Goal: Task Accomplishment & Management: Complete application form

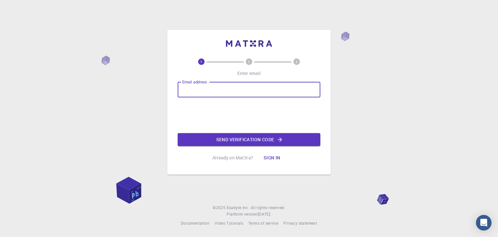
click at [232, 92] on input "Email address" at bounding box center [249, 90] width 143 height 16
type input "a"
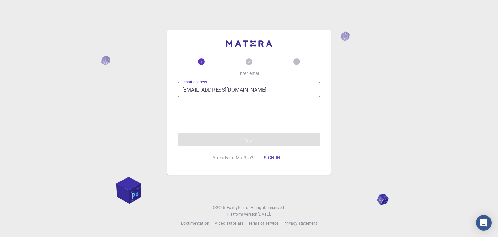
type input "afnan7013@sma.belajar.id"
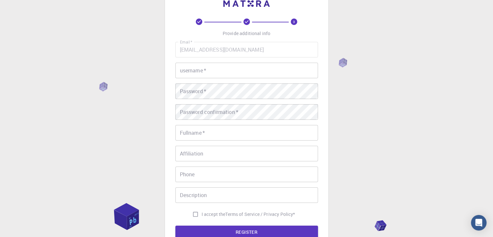
scroll to position [21, 0]
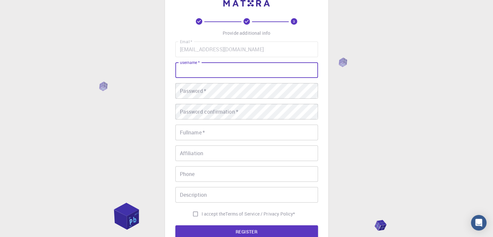
click at [257, 71] on input "username   *" at bounding box center [246, 70] width 143 height 16
type input "a"
type input "fuadnur"
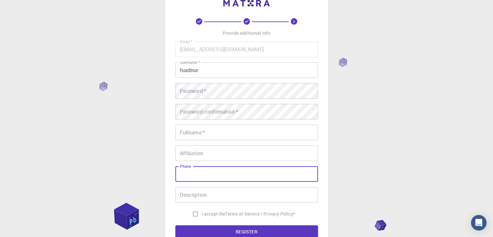
click at [275, 176] on input "Phone" at bounding box center [246, 174] width 143 height 16
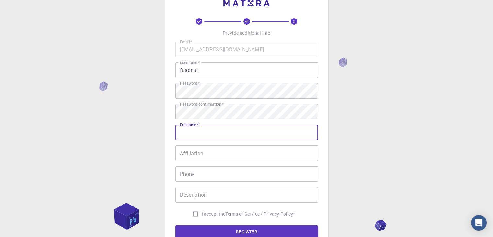
click at [241, 131] on input "Fullname   *" at bounding box center [246, 133] width 143 height 16
type input "afnan"
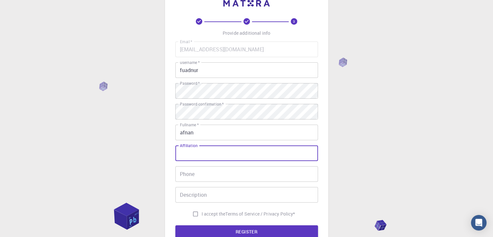
click at [232, 150] on input "Affiliation" at bounding box center [246, 153] width 143 height 16
type input "student"
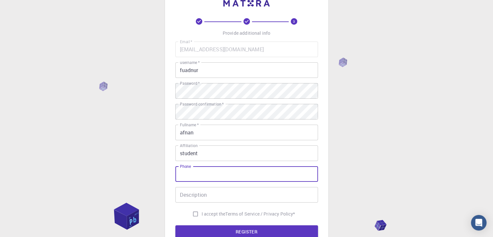
click at [224, 170] on input "Phone" at bounding box center [246, 174] width 143 height 16
type input "0"
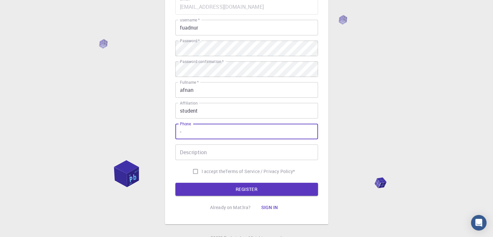
type input "-"
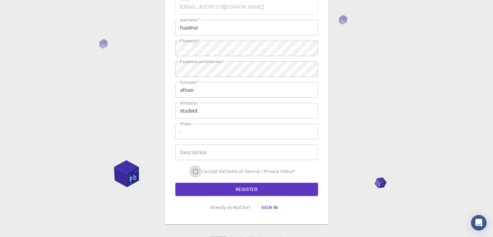
click at [196, 174] on input "I accept the Terms of Service / Privacy Policy *" at bounding box center [195, 171] width 12 height 12
checkbox input "true"
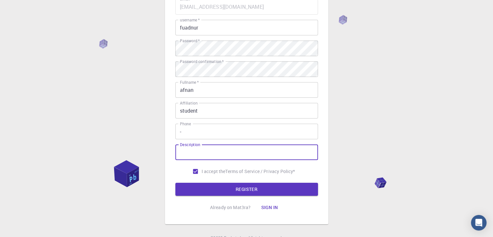
click at [206, 152] on input "Description" at bounding box center [246, 152] width 143 height 16
type input "-"
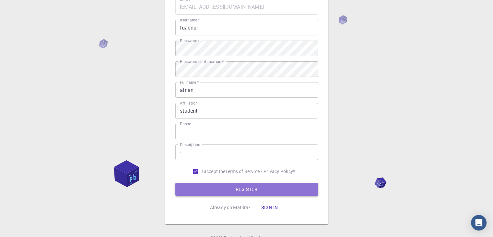
click at [229, 185] on button "REGISTER" at bounding box center [246, 189] width 143 height 13
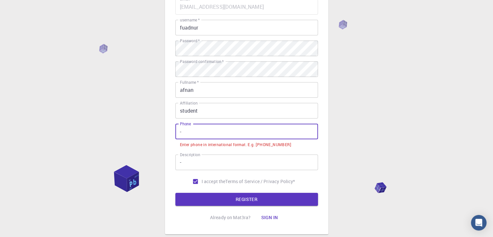
click at [251, 135] on input "-" at bounding box center [246, 132] width 143 height 16
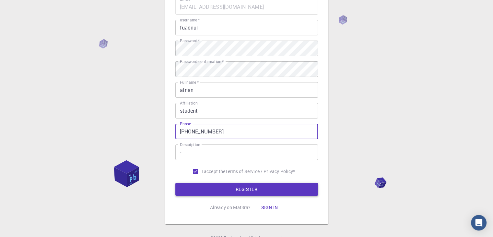
type input "+015623890289"
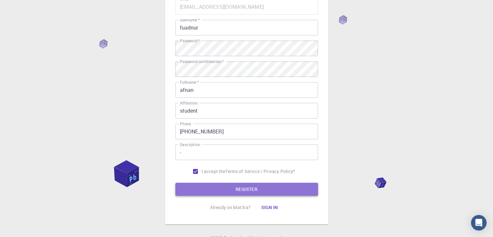
click at [256, 185] on button "REGISTER" at bounding box center [246, 189] width 143 height 13
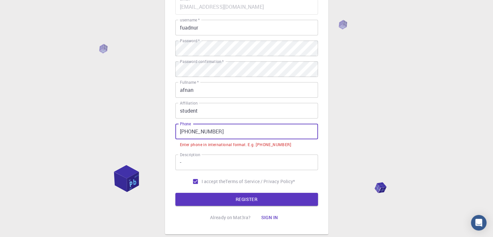
click at [260, 131] on input "+015623890289" at bounding box center [246, 132] width 143 height 16
drag, startPoint x: 260, startPoint y: 131, endPoint x: 181, endPoint y: 137, distance: 79.3
click at [181, 137] on input "+015623890289" at bounding box center [246, 132] width 143 height 16
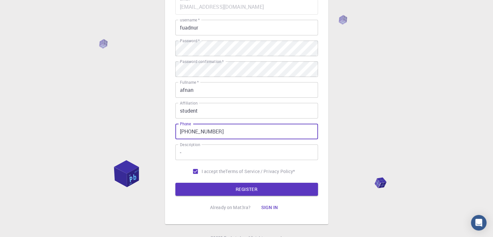
type input "+190725419823"
click at [175, 183] on button "REGISTER" at bounding box center [246, 189] width 143 height 13
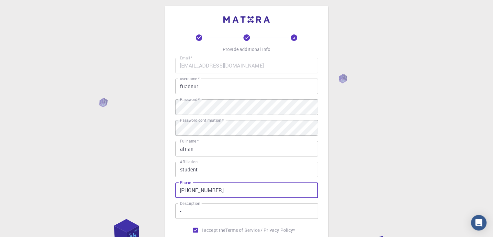
scroll to position [1, 0]
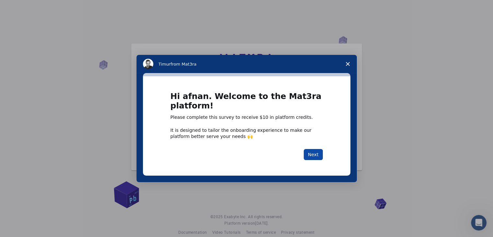
click at [313, 152] on button "Next" at bounding box center [313, 154] width 19 height 11
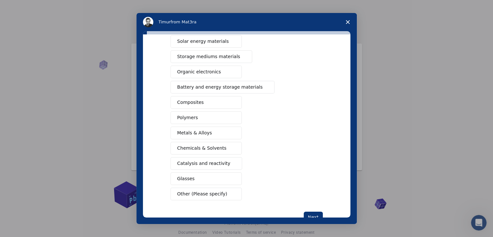
scroll to position [57, 0]
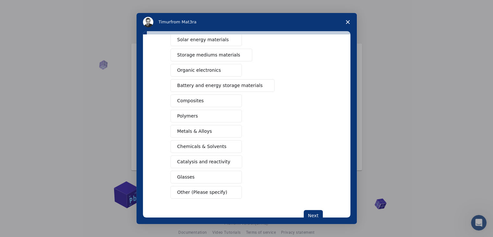
click at [201, 143] on span "Chemicals & Solvents" at bounding box center [201, 146] width 49 height 7
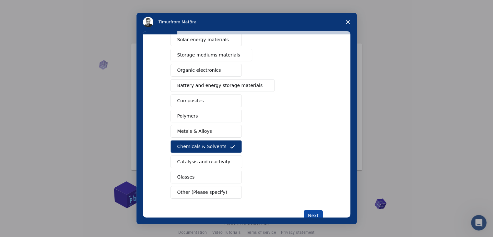
click at [316, 210] on button "Next" at bounding box center [313, 215] width 19 height 11
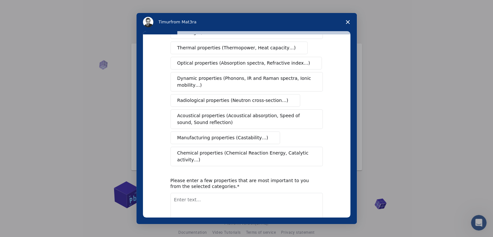
click at [248, 97] on span "Radiological properties (Neutron cross-section…)" at bounding box center [232, 100] width 111 height 7
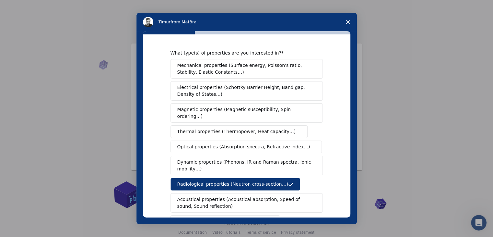
click at [251, 108] on span "Magnetic properties (Magnetic susceptibility, Spin ordering…)" at bounding box center [244, 113] width 134 height 14
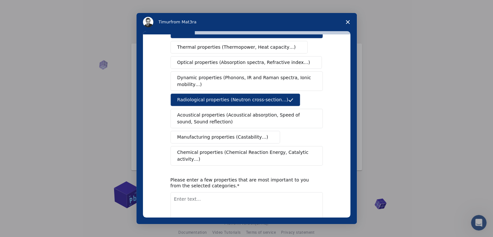
scroll to position [85, 0]
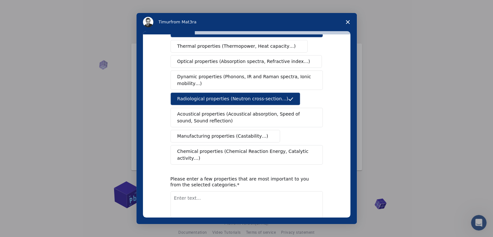
click at [258, 148] on span "Chemical properties (Chemical Reaction Energy, Catalytic activity…)" at bounding box center [244, 155] width 134 height 14
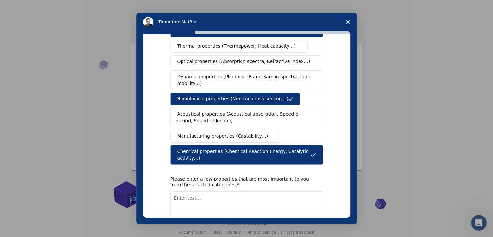
scroll to position [108, 0]
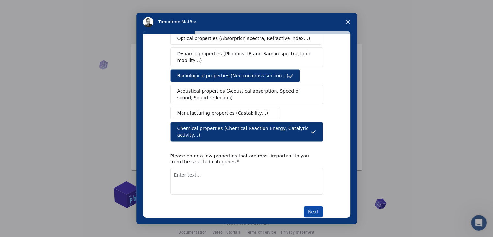
click at [309, 206] on button "Next" at bounding box center [313, 211] width 19 height 11
click at [258, 177] on textarea "Enter text..." at bounding box center [247, 181] width 152 height 27
type textarea "chemical bonds"
click at [307, 206] on button "Next" at bounding box center [313, 211] width 19 height 11
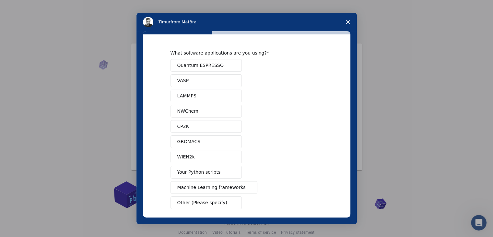
scroll to position [28, 0]
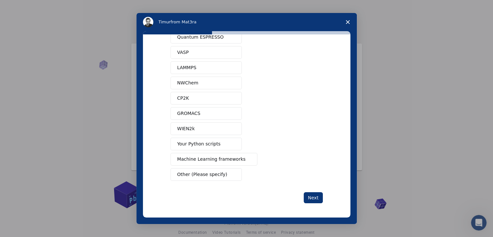
click at [221, 154] on button "Machine Learning frameworks" at bounding box center [214, 159] width 87 height 13
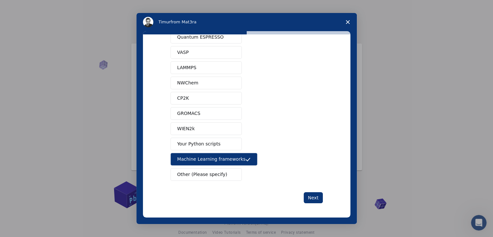
scroll to position [0, 0]
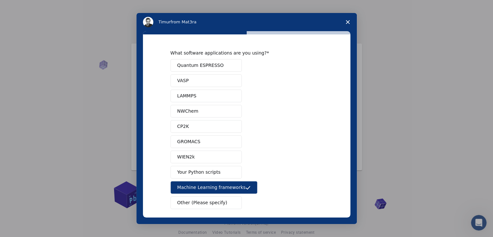
click at [219, 69] on button "Quantum ESPRESSO" at bounding box center [206, 65] width 71 height 13
click at [221, 81] on button "VASP" at bounding box center [206, 80] width 71 height 13
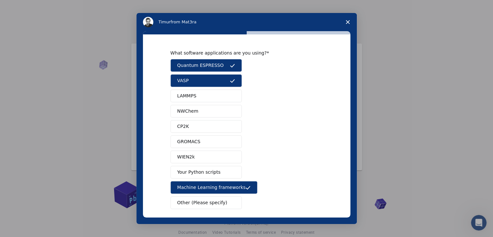
click at [209, 184] on span "Machine Learning frameworks" at bounding box center [211, 187] width 68 height 7
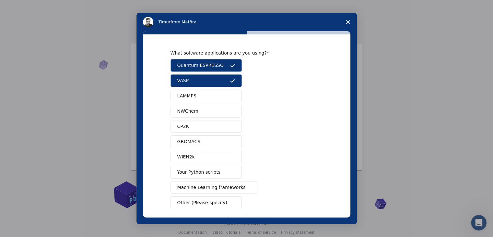
scroll to position [28, 0]
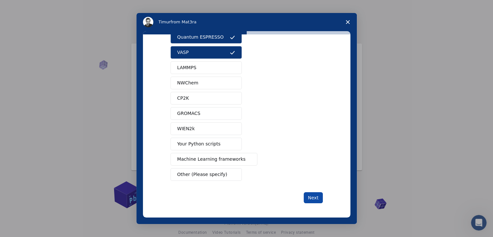
click at [315, 196] on button "Next" at bounding box center [313, 197] width 19 height 11
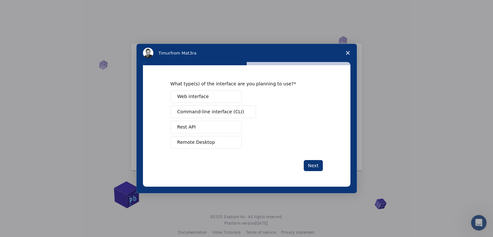
scroll to position [0, 0]
click at [206, 96] on button "Web interface" at bounding box center [206, 96] width 71 height 13
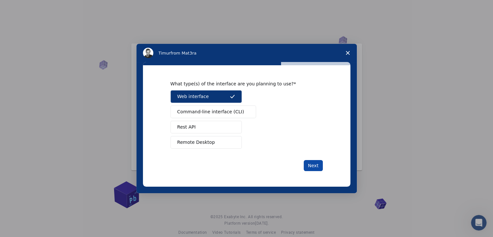
click at [310, 162] on button "Next" at bounding box center [313, 165] width 19 height 11
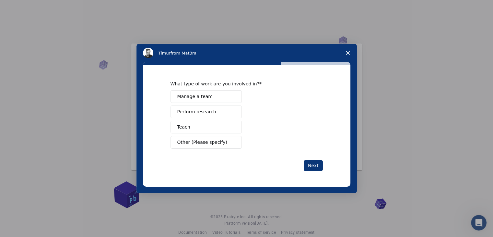
click at [210, 100] on button "Manage a team" at bounding box center [206, 96] width 71 height 13
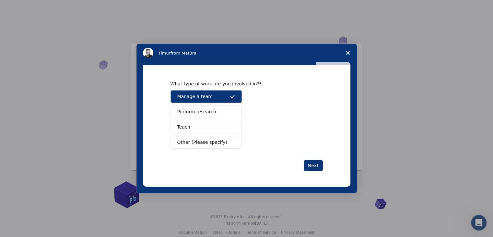
click at [209, 105] on div "Manage a team Perform research Teach Other (Please specify)" at bounding box center [247, 119] width 152 height 58
click at [209, 108] on span "Perform research" at bounding box center [196, 111] width 39 height 7
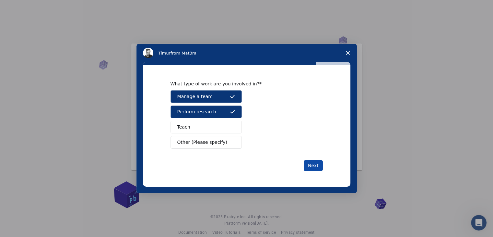
click at [317, 166] on button "Next" at bounding box center [313, 165] width 19 height 11
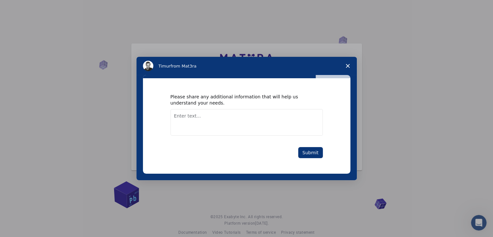
click at [245, 121] on textarea "Enter text..." at bounding box center [247, 122] width 152 height 27
type textarea "draw the chemical bonds"
click at [301, 149] on button "Submit" at bounding box center [310, 152] width 25 height 11
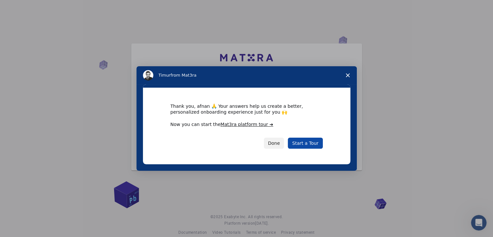
click at [309, 140] on link "Start a Tour" at bounding box center [305, 142] width 35 height 11
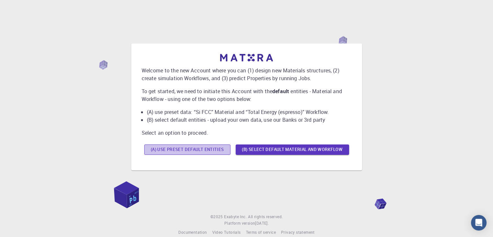
click at [215, 149] on button "(A) Use preset default entities" at bounding box center [187, 149] width 86 height 10
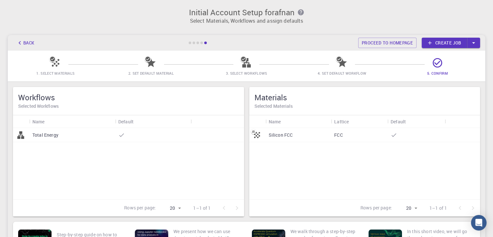
click at [442, 42] on link "Create job" at bounding box center [444, 43] width 45 height 10
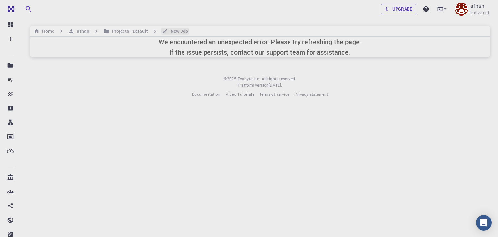
click at [173, 34] on h6 "New Job" at bounding box center [178, 31] width 20 height 7
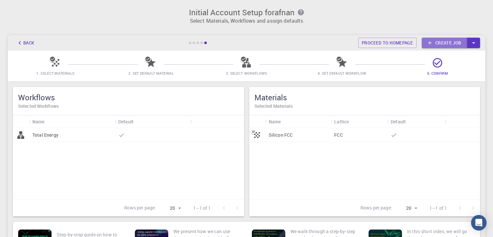
click at [432, 43] on icon at bounding box center [430, 43] width 6 height 6
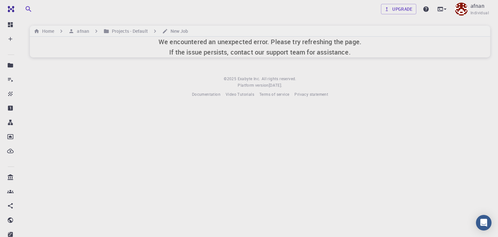
click at [24, 9] on button "button" at bounding box center [28, 9] width 13 height 13
click at [12, 118] on button "button" at bounding box center [6, 122] width 12 height 9
click at [32, 13] on button "button" at bounding box center [28, 9] width 13 height 13
